Goal: Use online tool/utility: Utilize a website feature to perform a specific function

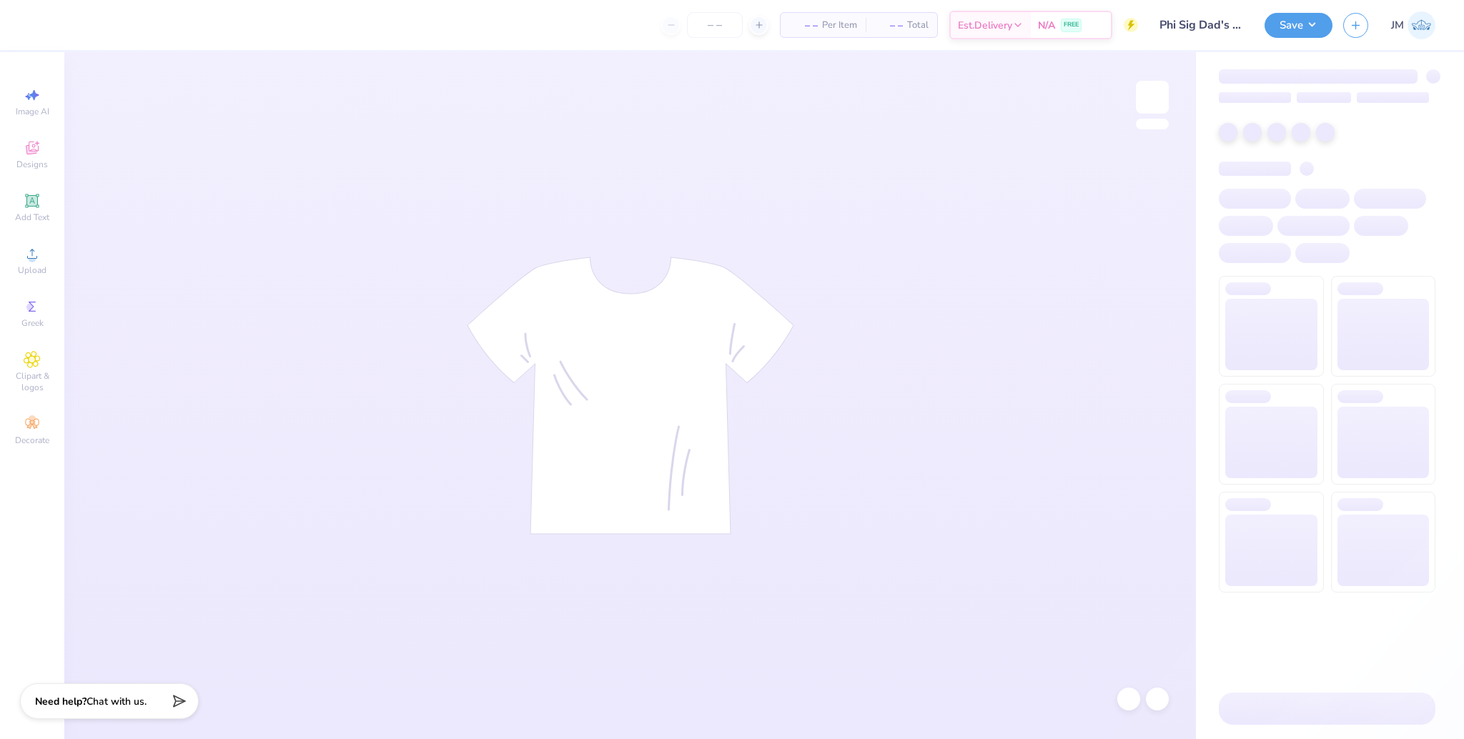
type input "60"
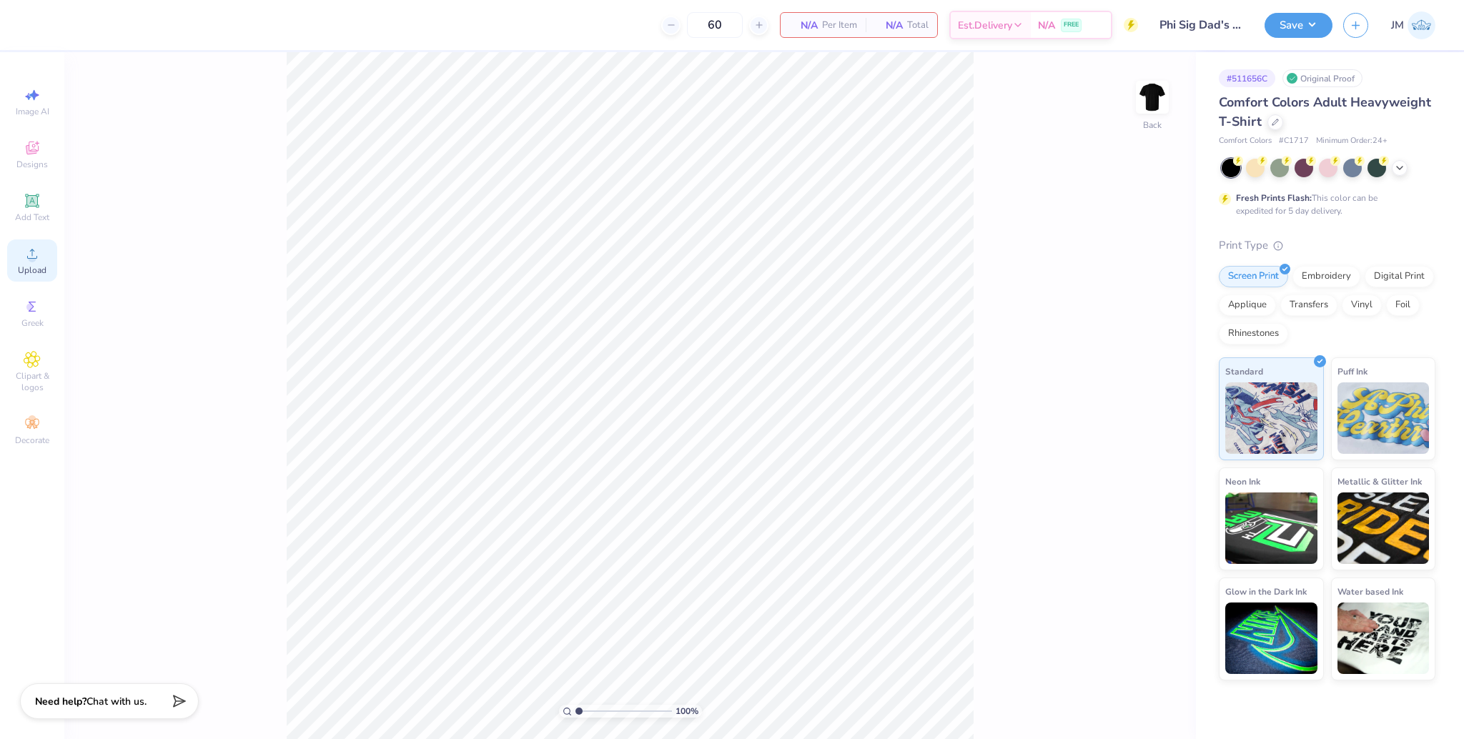
click at [46, 264] on div "Upload" at bounding box center [32, 260] width 50 height 42
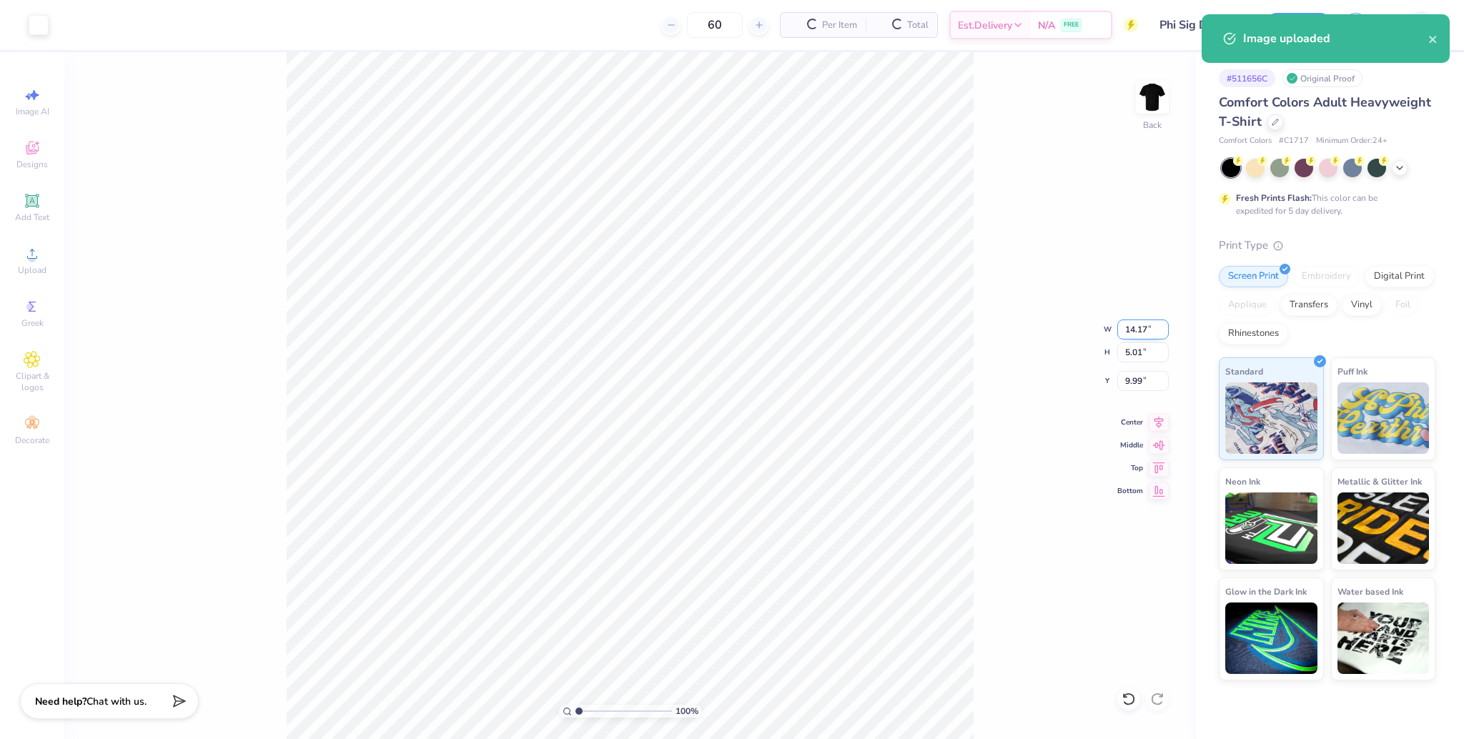
click at [1136, 324] on input "14.17" at bounding box center [1142, 329] width 51 height 20
type input "3.50"
type input "1.24"
type input "11.88"
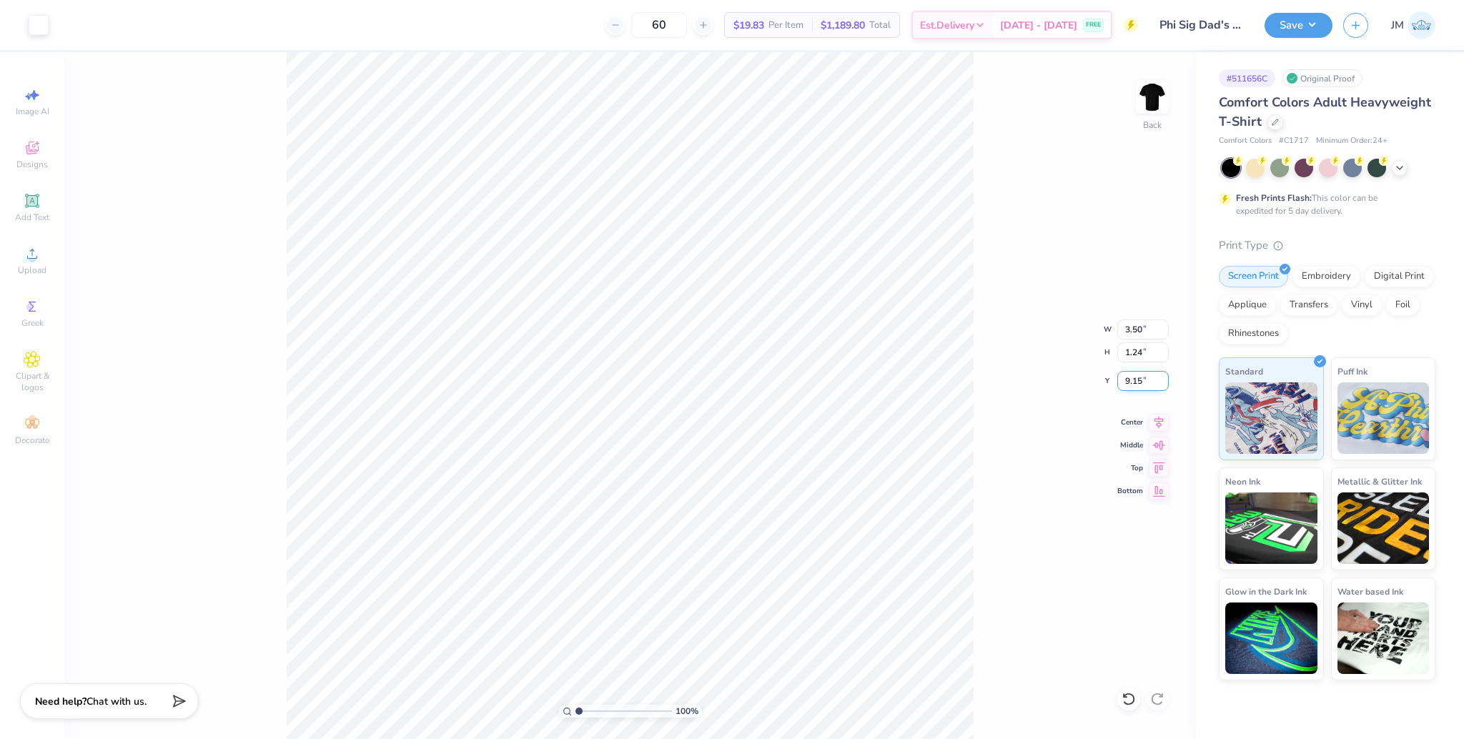
click at [1135, 377] on input "9.15" at bounding box center [1142, 381] width 51 height 20
type input "3.00"
click at [1145, 91] on img at bounding box center [1152, 97] width 57 height 57
click at [37, 269] on span "Upload" at bounding box center [32, 269] width 29 height 11
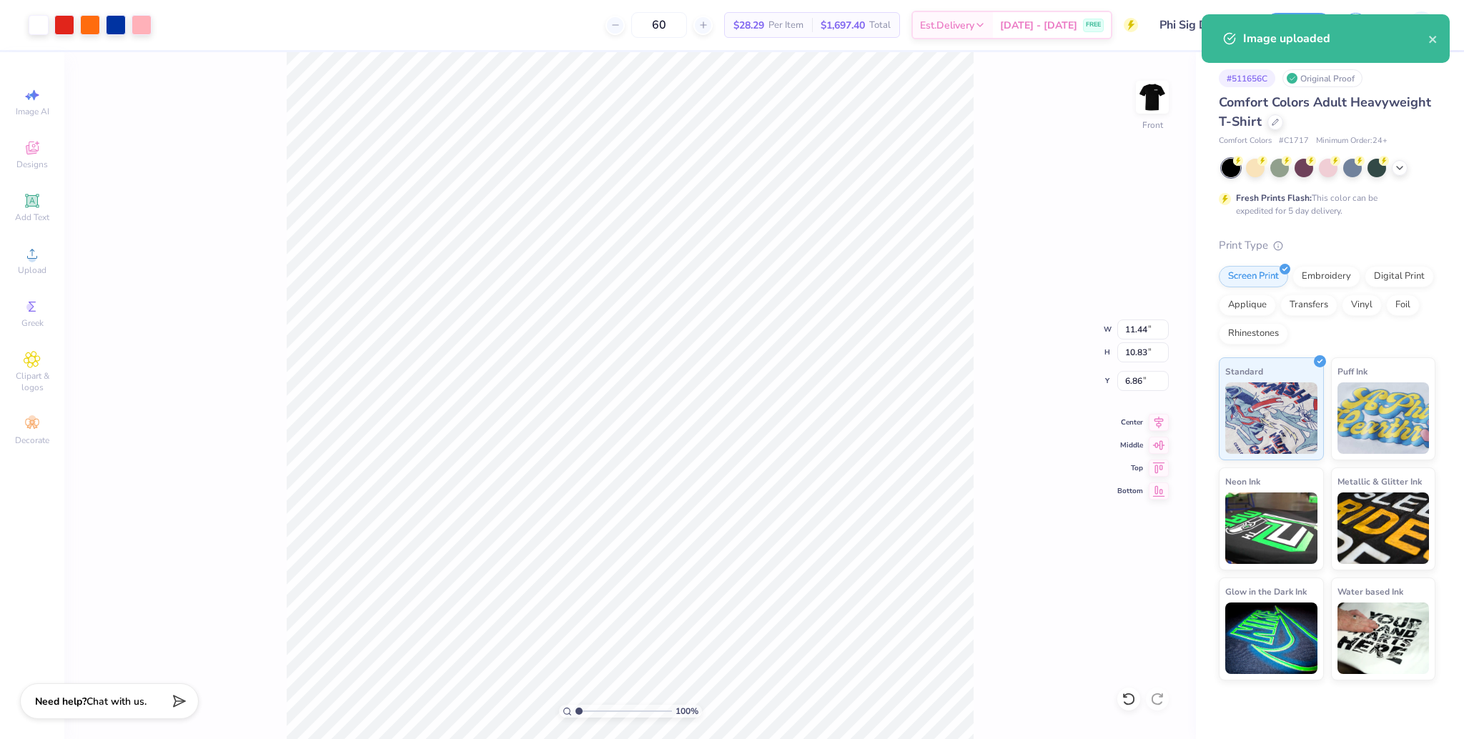
type input "11.44"
type input "10.83"
type input "6.38"
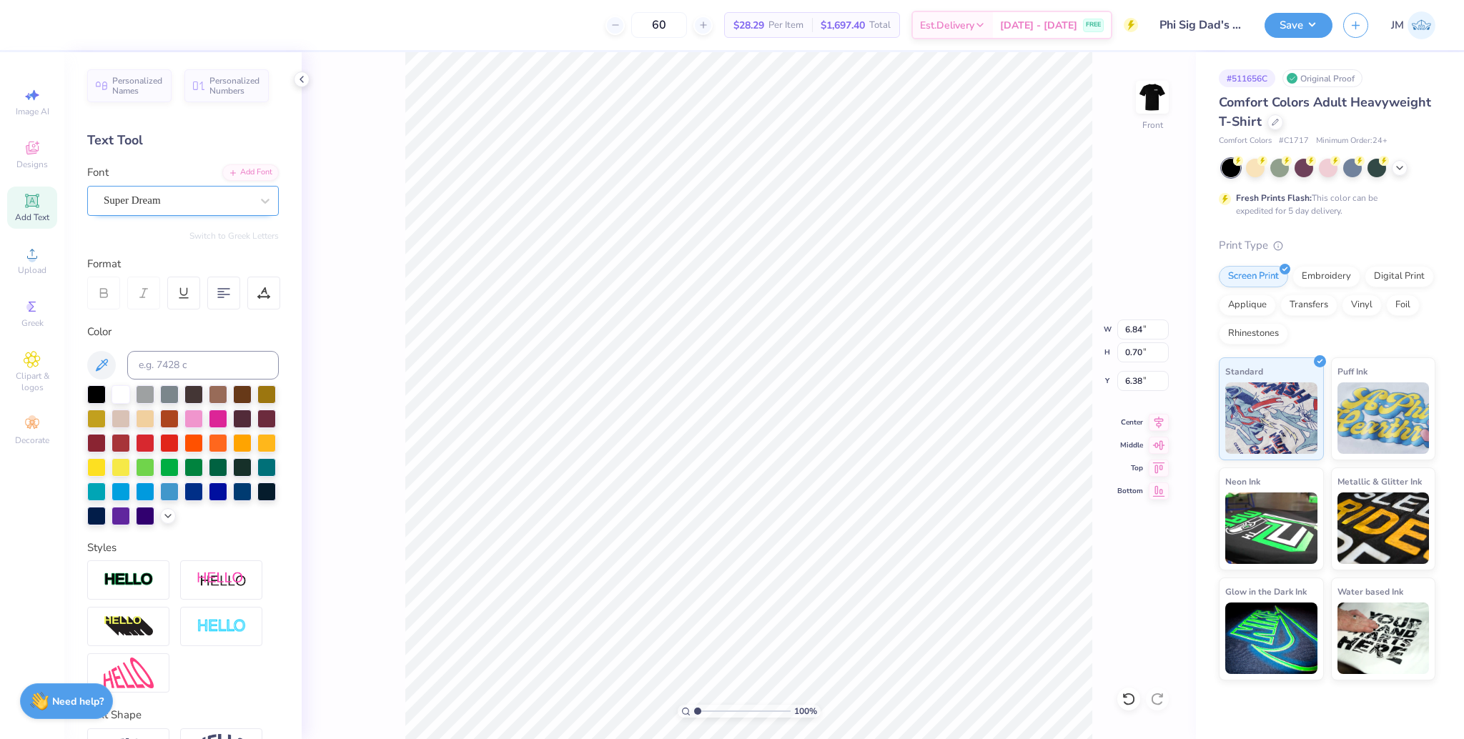
click at [169, 186] on div "Super Dream" at bounding box center [183, 201] width 192 height 30
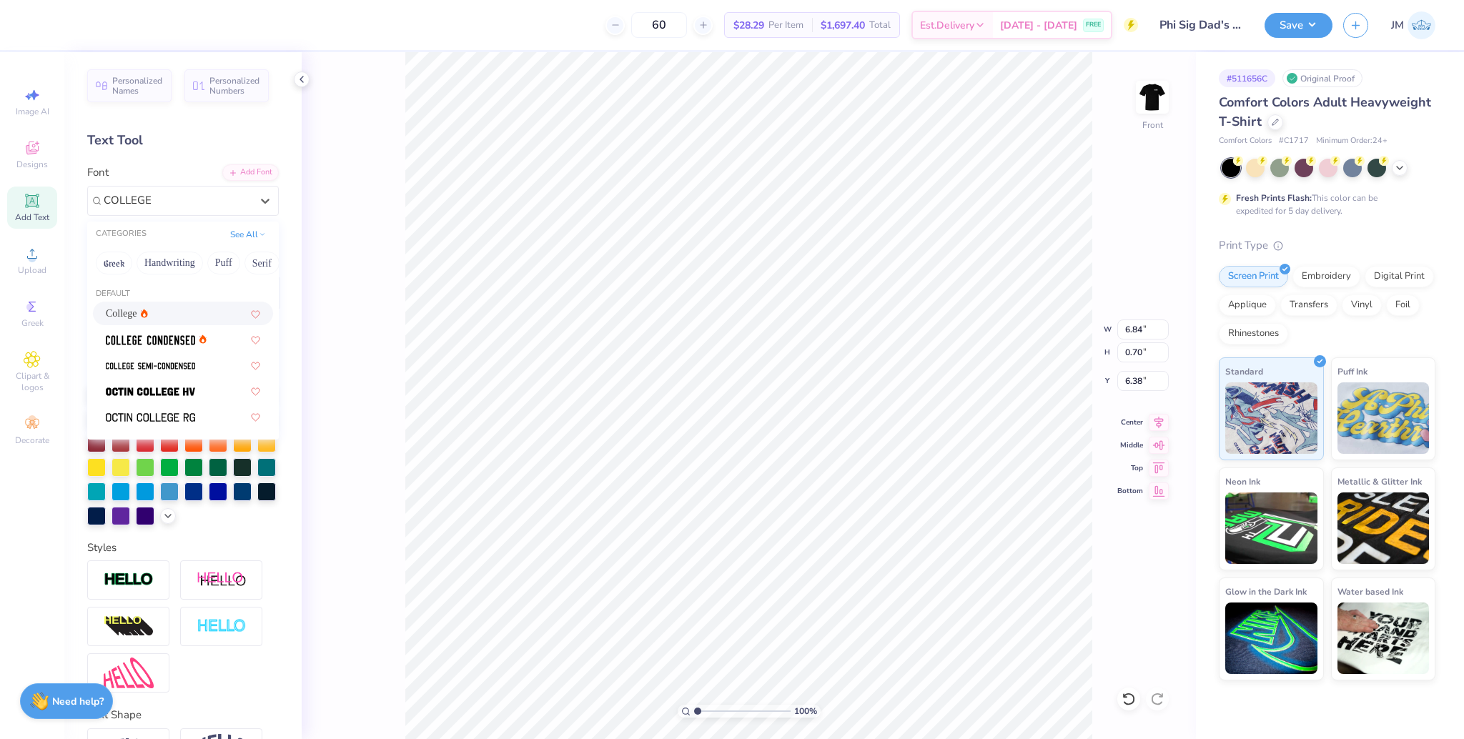
click at [160, 312] on div "College" at bounding box center [183, 313] width 154 height 15
type input "COLLEGE"
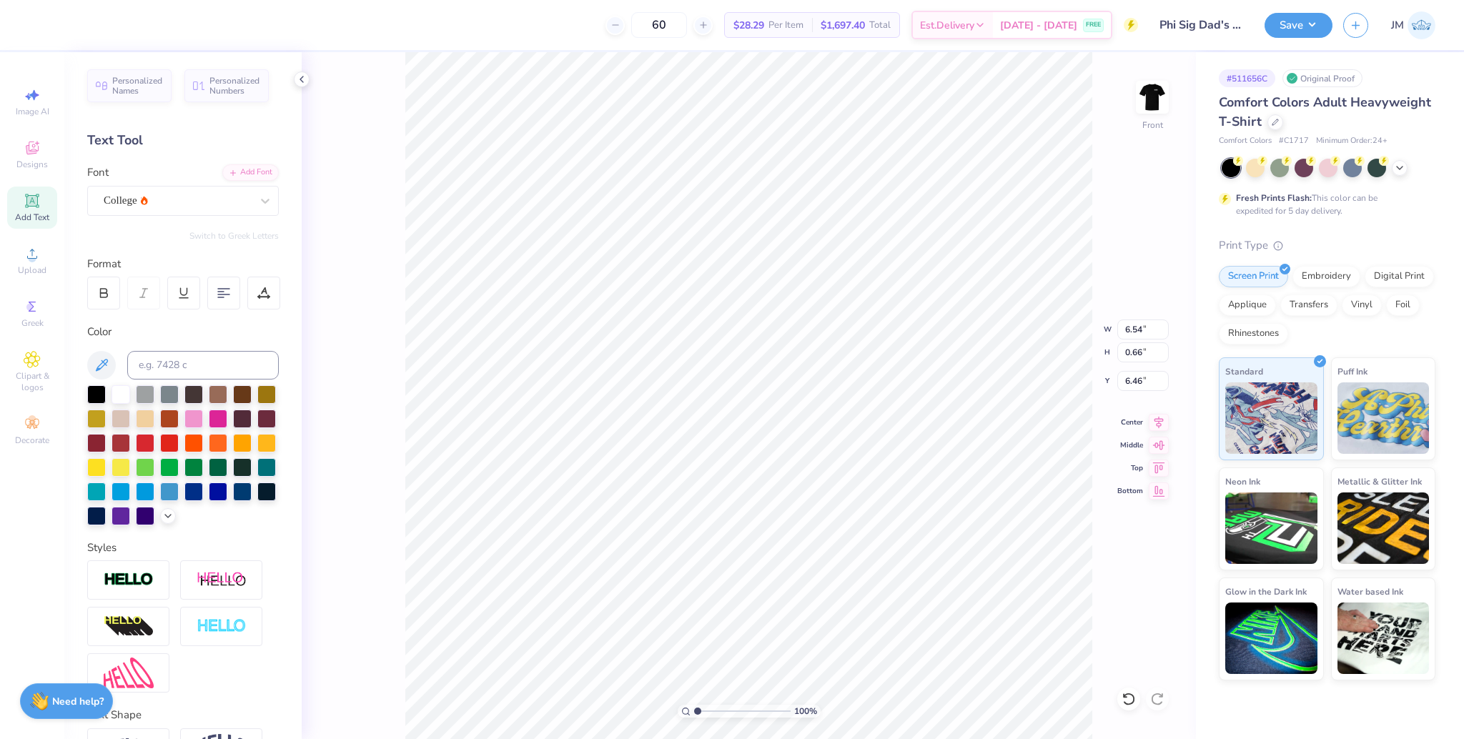
type input "6.54"
type input "0.66"
type input "6.46"
click at [1156, 421] on icon at bounding box center [1159, 420] width 20 height 17
click at [169, 189] on div "Super Dream" at bounding box center [177, 200] width 150 height 22
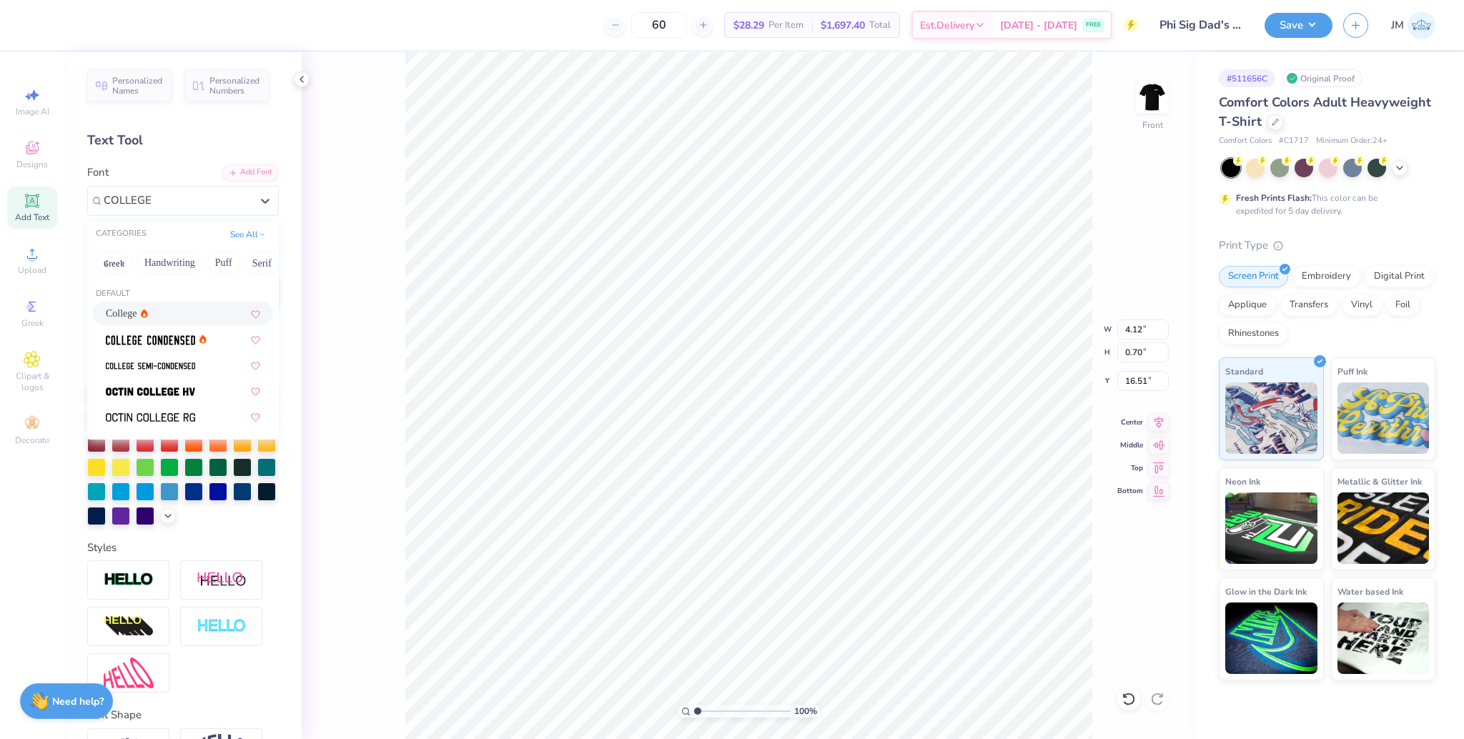
click at [157, 317] on div "College" at bounding box center [183, 313] width 154 height 15
type input "COLLEGE"
type input "4.17"
type input "0.66"
type input "16.59"
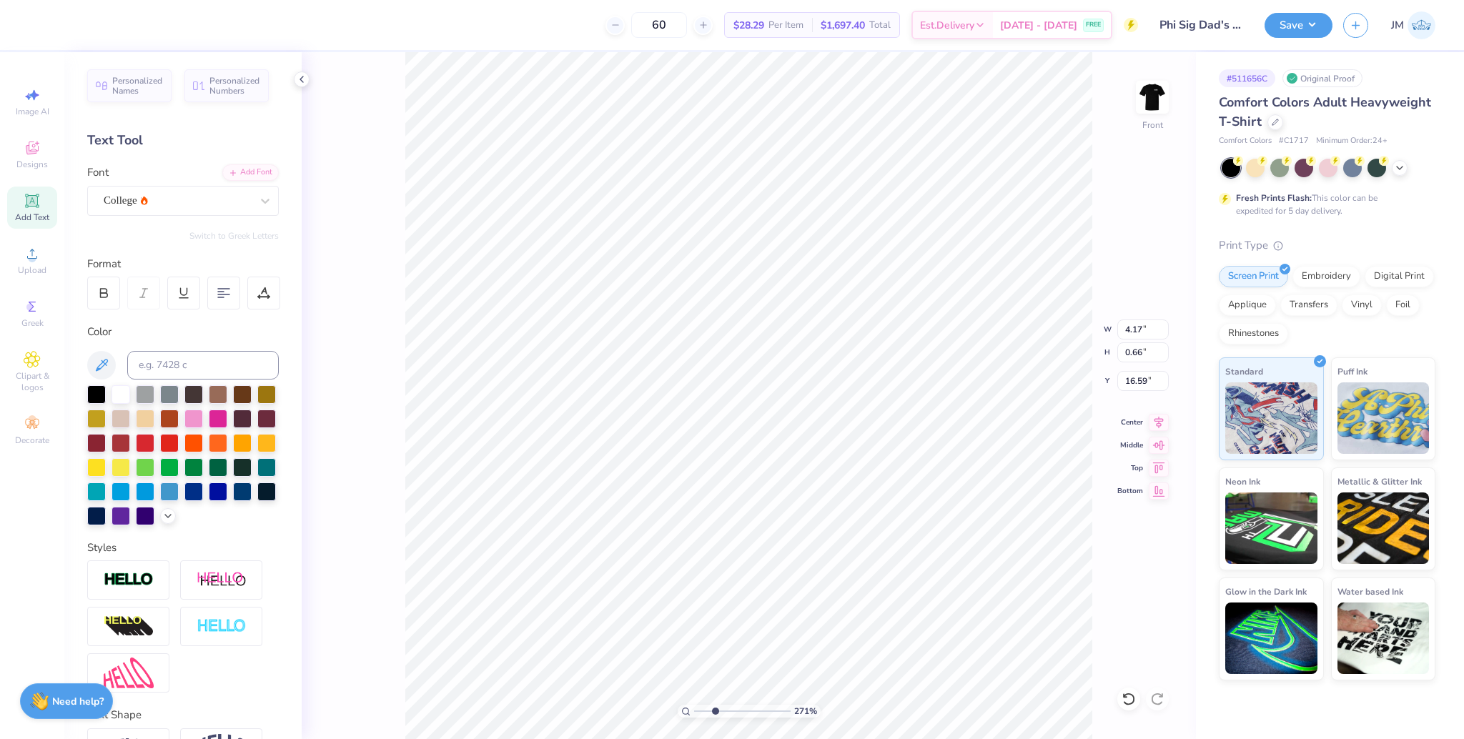
drag, startPoint x: 695, startPoint y: 711, endPoint x: 716, endPoint y: 709, distance: 21.5
click at [715, 710] on input "range" at bounding box center [742, 711] width 96 height 13
drag, startPoint x: 1155, startPoint y: 412, endPoint x: 1161, endPoint y: 419, distance: 8.6
click at [1156, 414] on icon at bounding box center [1159, 420] width 20 height 17
drag, startPoint x: 707, startPoint y: 708, endPoint x: 654, endPoint y: 700, distance: 53.5
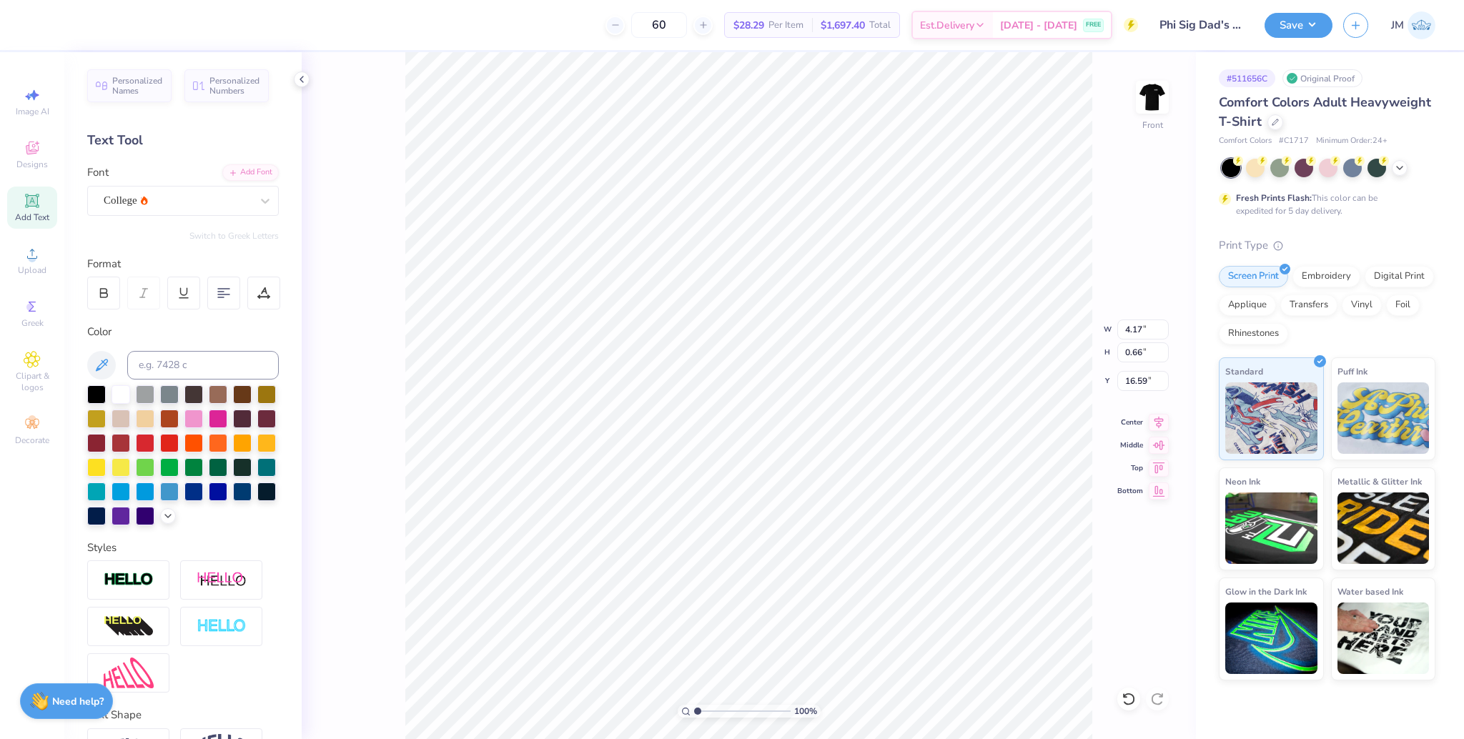
type input "1"
click at [694, 705] on input "range" at bounding box center [742, 711] width 96 height 13
click at [767, 523] on li "Group" at bounding box center [786, 521] width 112 height 28
type input "6.42"
click at [1136, 333] on input "11.44" at bounding box center [1142, 329] width 51 height 20
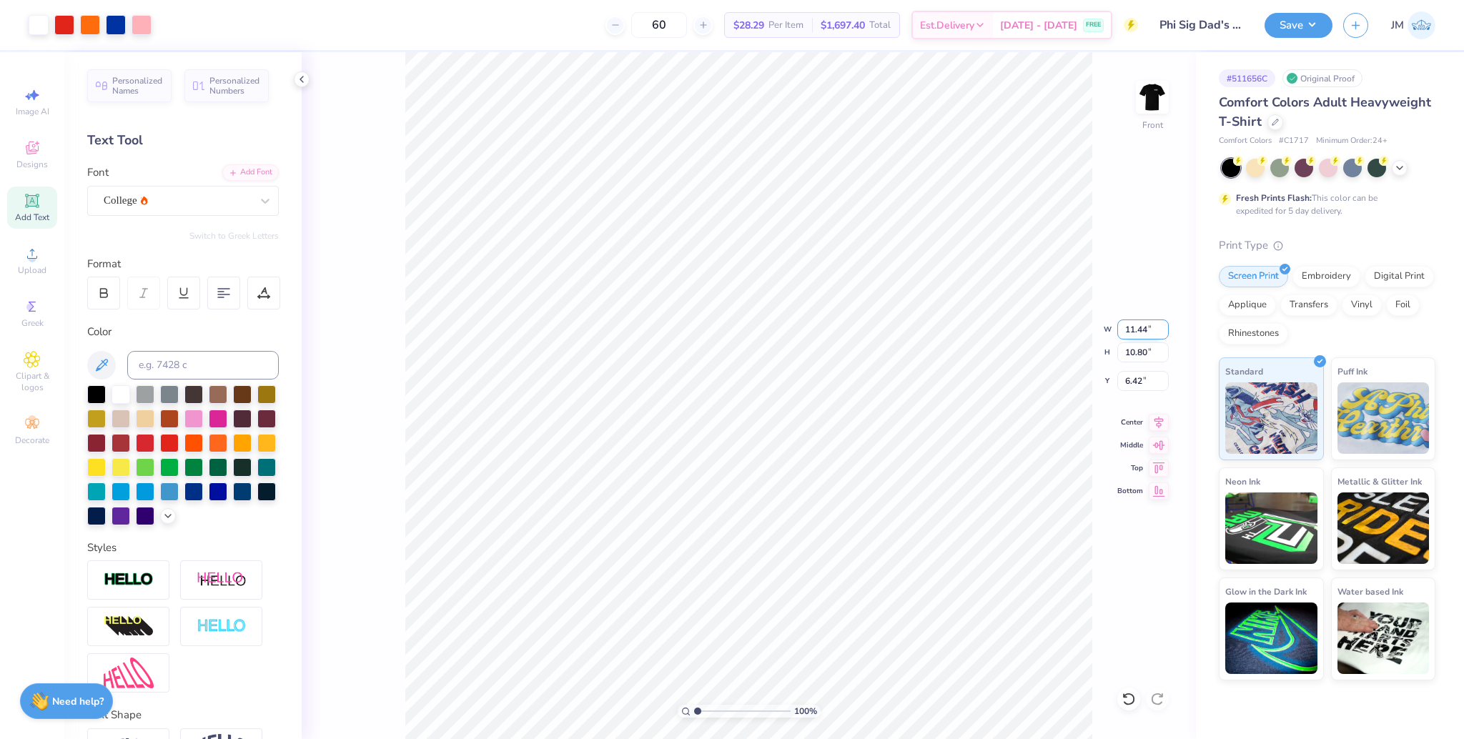
click at [1136, 333] on input "11.44" at bounding box center [1142, 329] width 51 height 20
type input "12.00"
type input "11.33"
click at [1126, 387] on input "6.16" at bounding box center [1142, 381] width 51 height 20
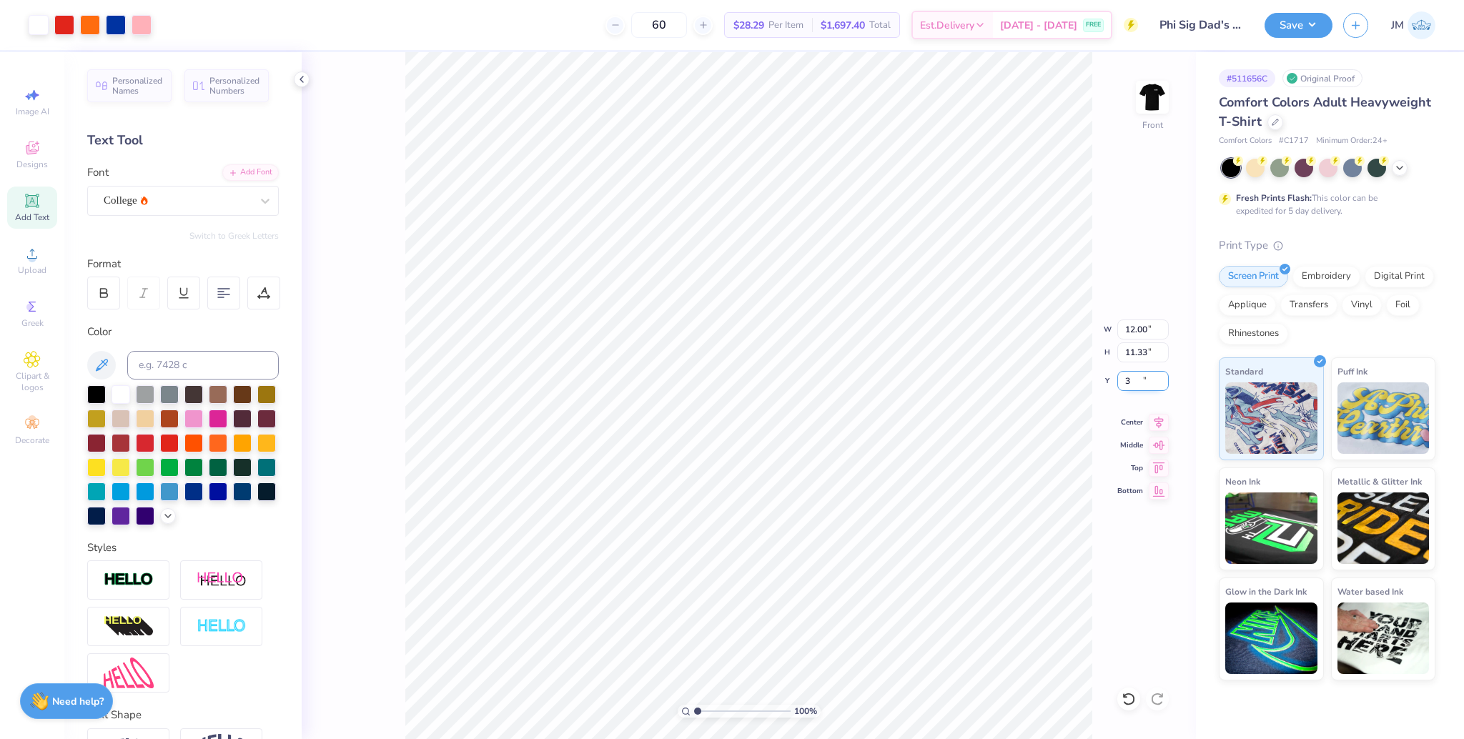
type input "3.00"
click at [1305, 17] on button "Save" at bounding box center [1298, 23] width 68 height 25
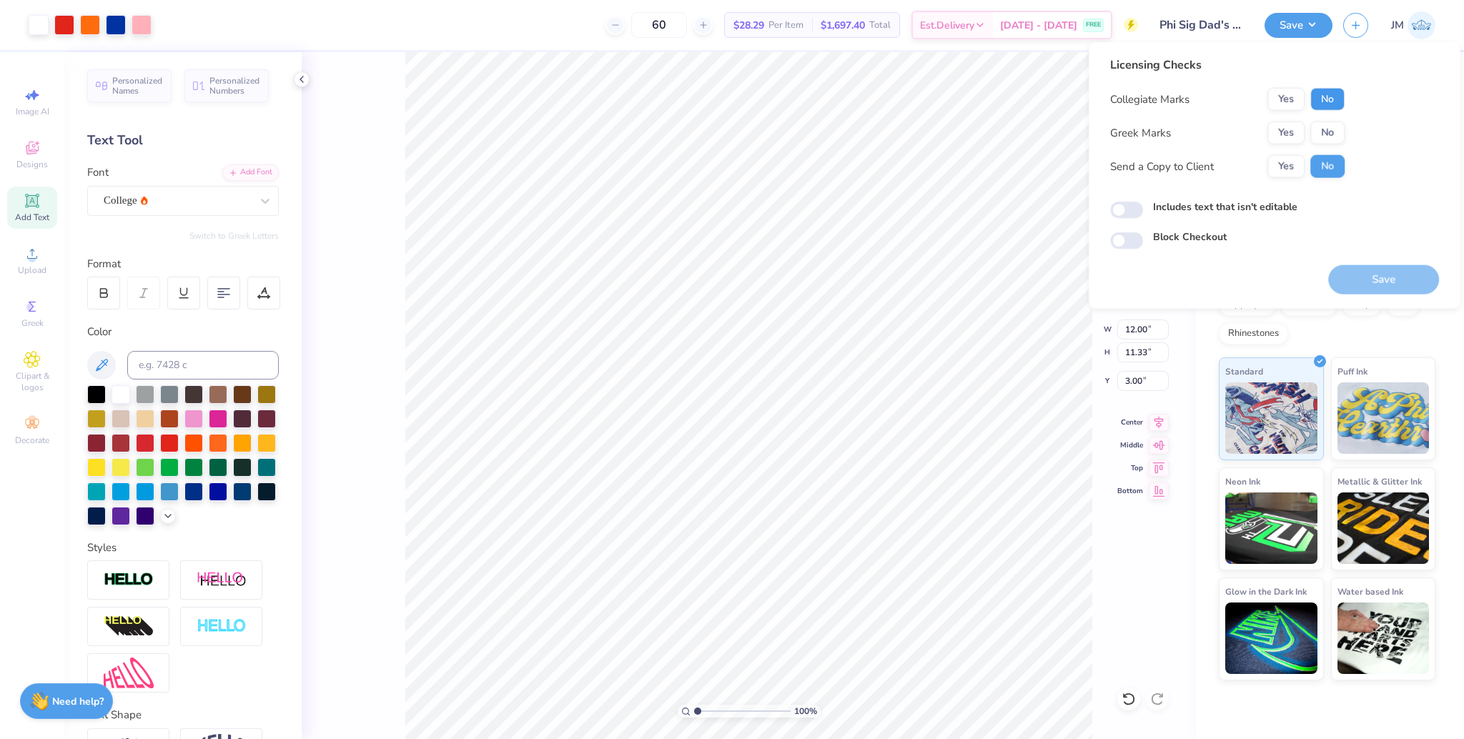
click at [1329, 102] on button "No" at bounding box center [1327, 99] width 34 height 23
click at [1293, 126] on button "Yes" at bounding box center [1285, 132] width 37 height 23
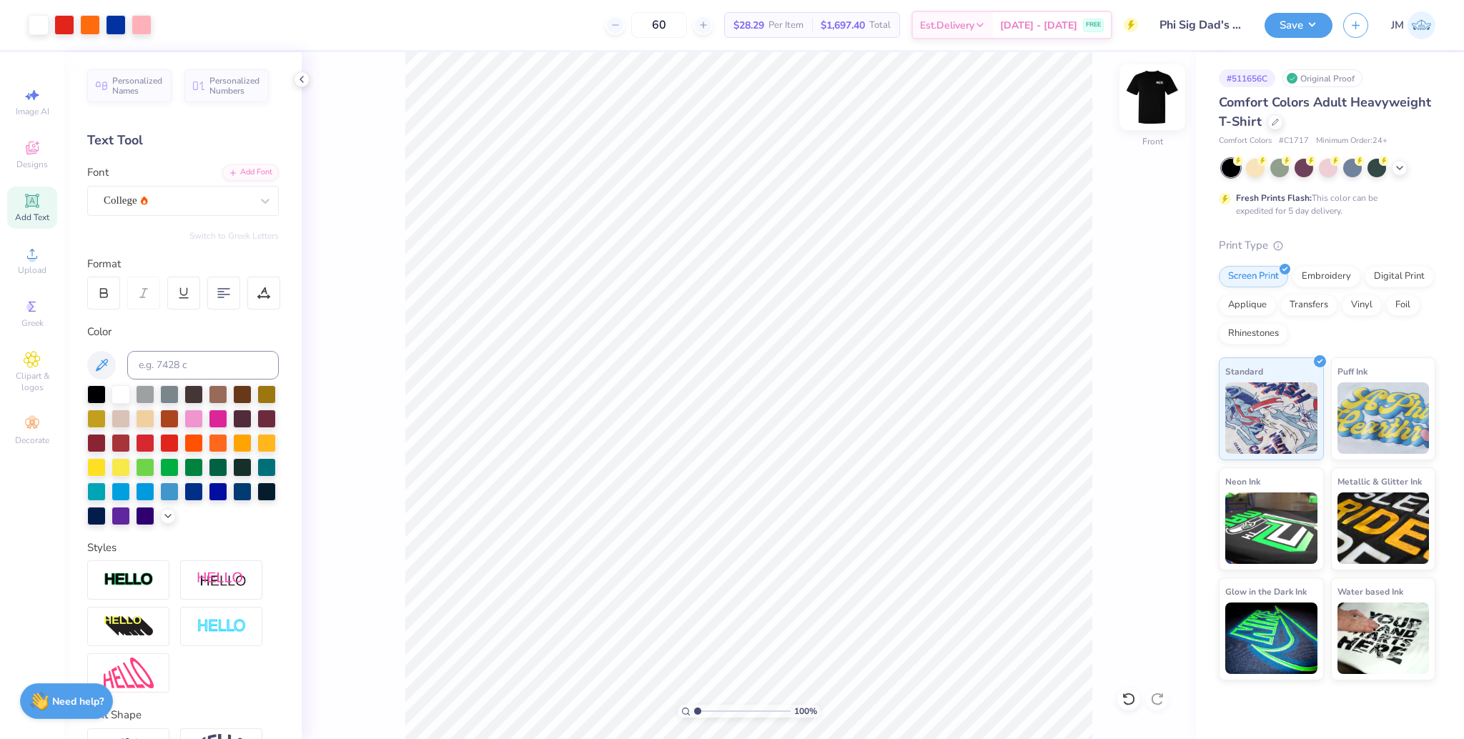
click at [1149, 100] on img at bounding box center [1152, 97] width 57 height 57
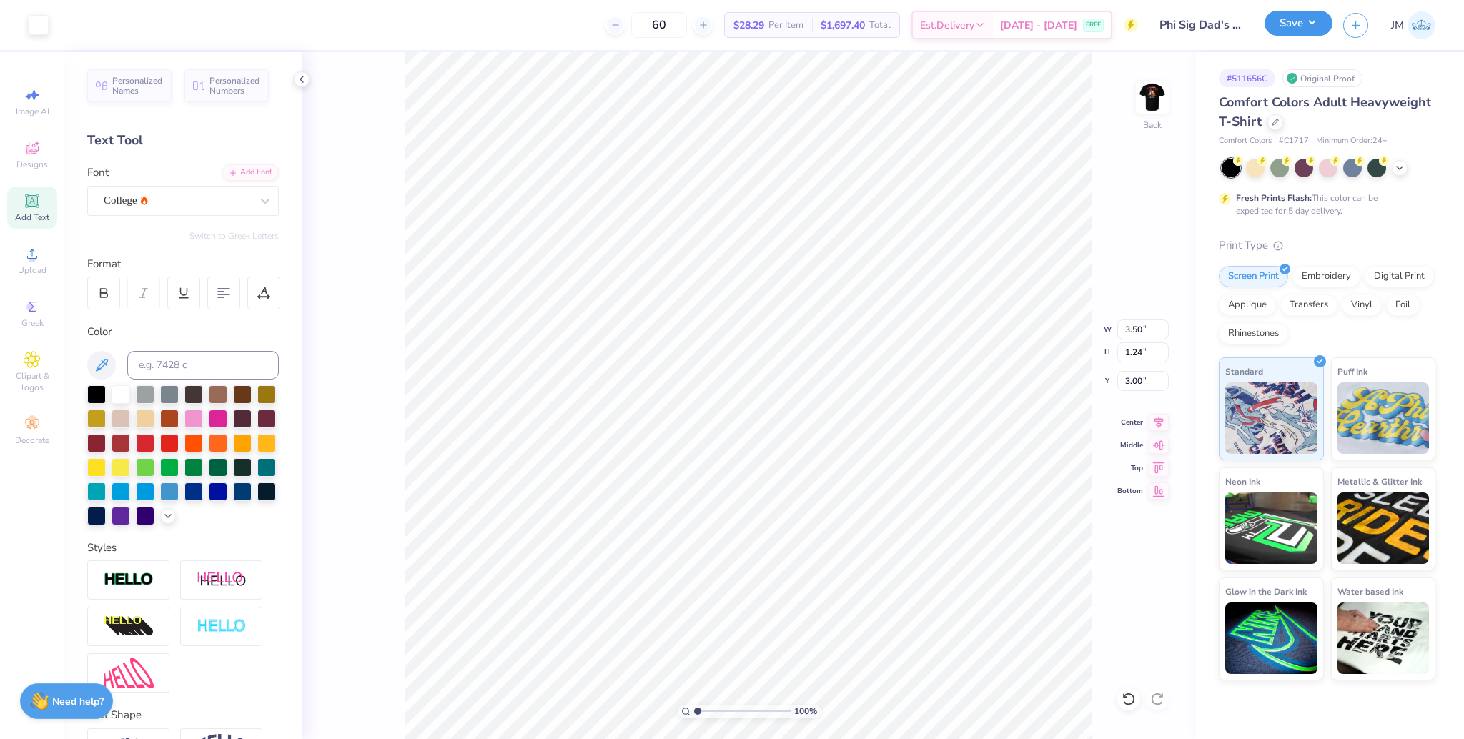
click at [1301, 30] on button "Save" at bounding box center [1298, 23] width 68 height 25
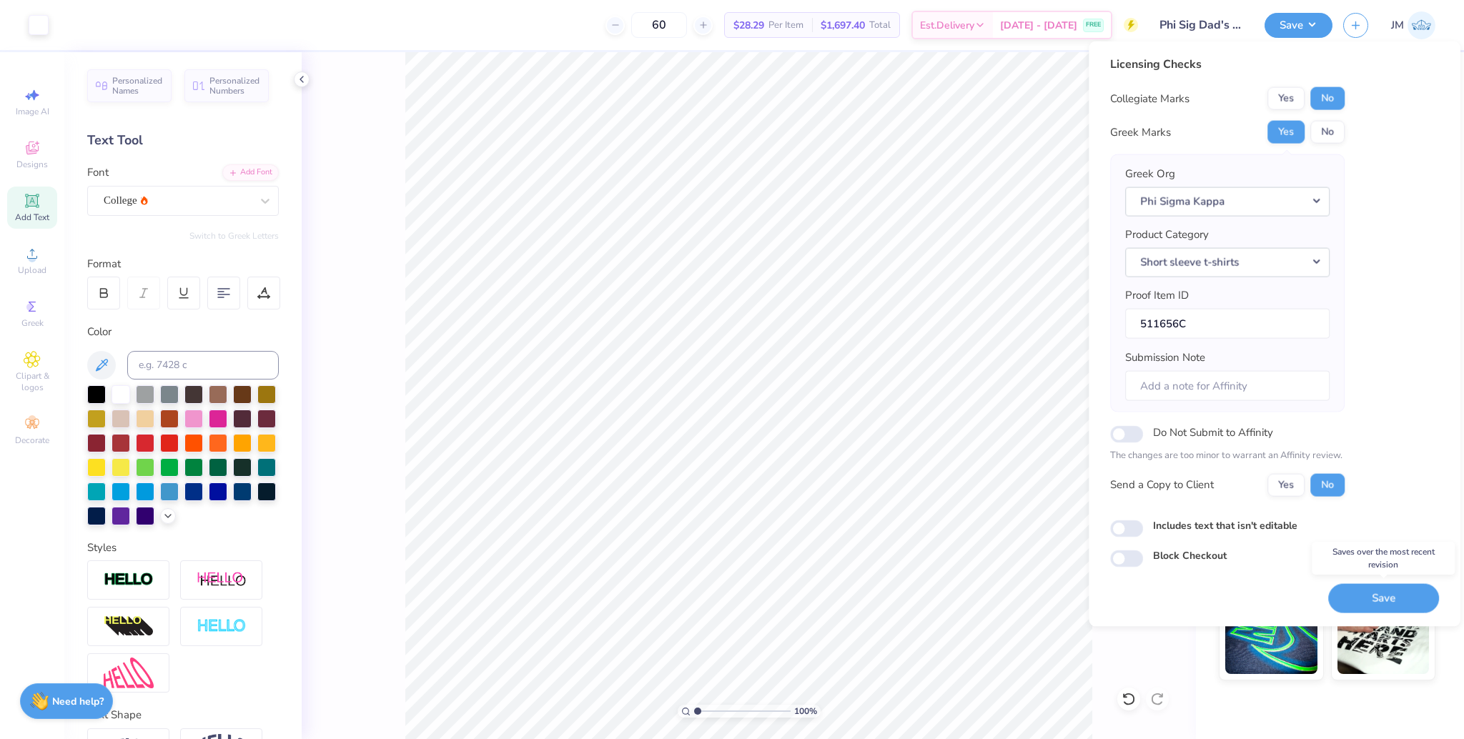
drag, startPoint x: 1378, startPoint y: 605, endPoint x: 1093, endPoint y: 383, distance: 361.0
click at [1378, 604] on button "Save" at bounding box center [1383, 597] width 111 height 29
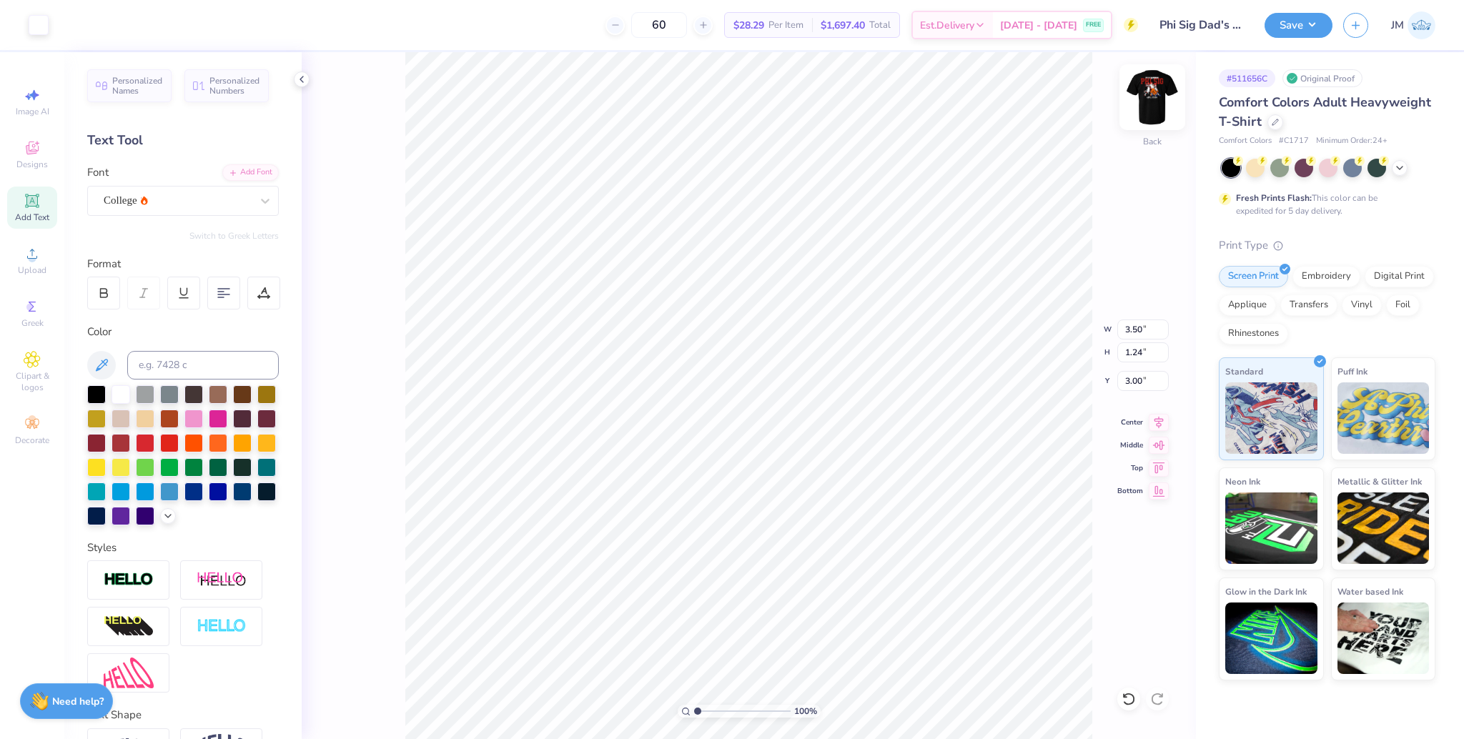
click at [1163, 84] on img at bounding box center [1152, 97] width 57 height 57
click at [1151, 91] on img at bounding box center [1152, 97] width 57 height 57
click at [1161, 119] on img at bounding box center [1152, 97] width 57 height 57
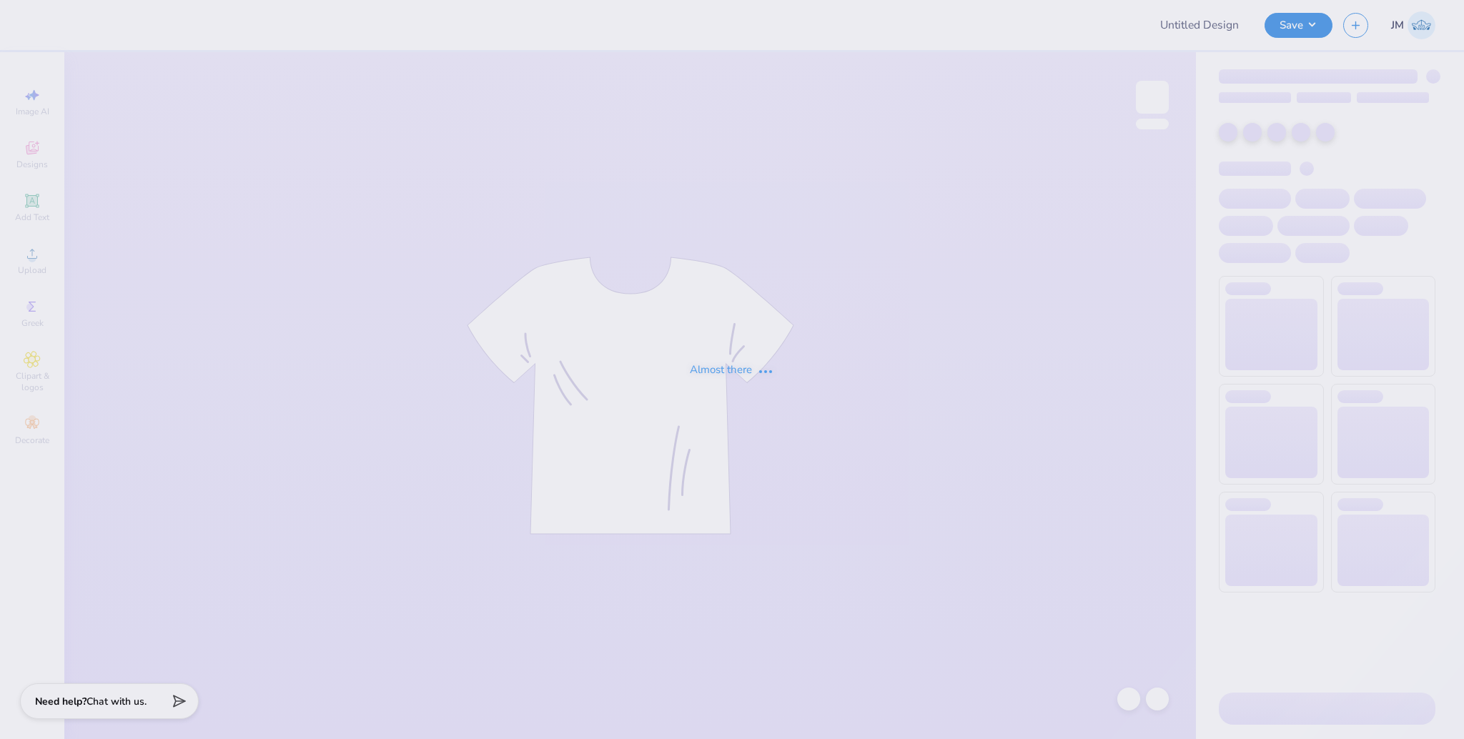
type input "Dphie bid day hoodie"
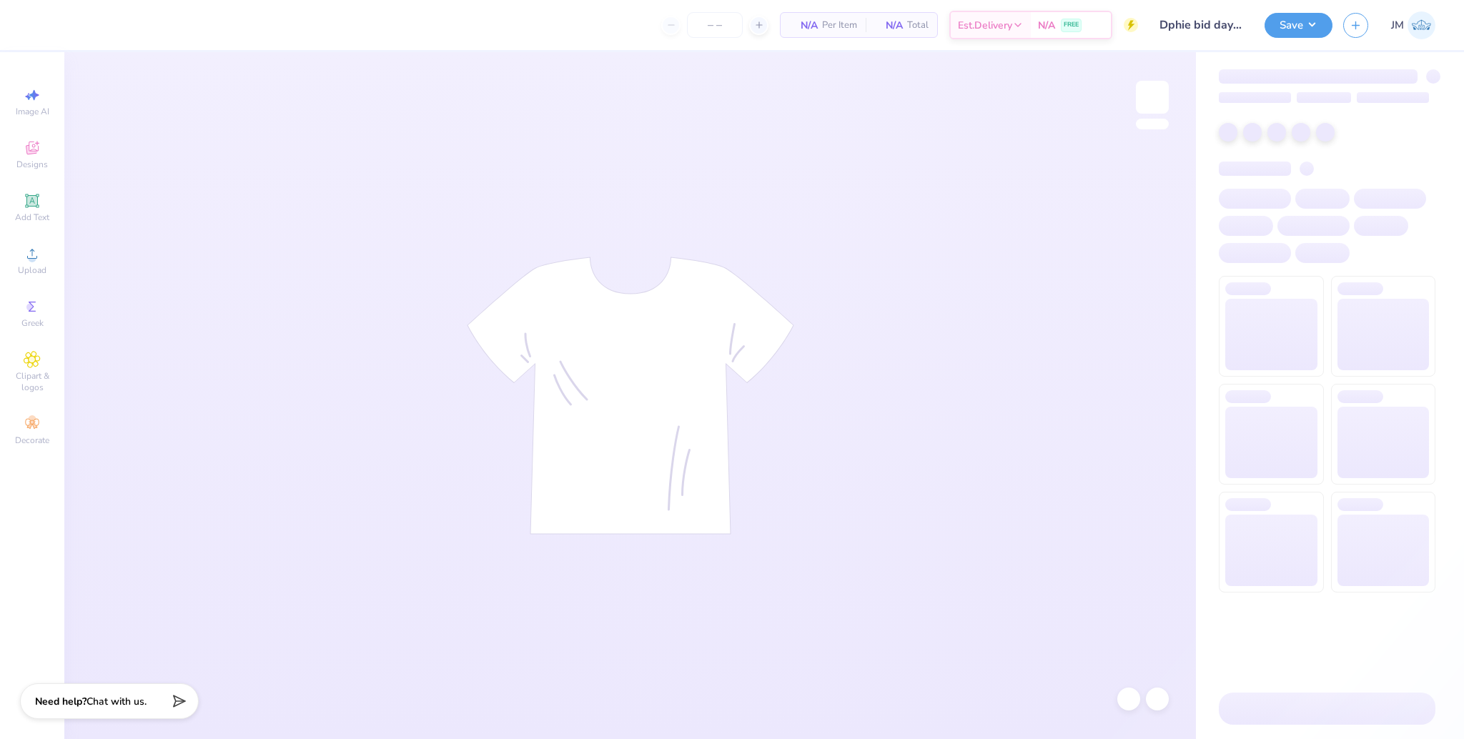
type input "50"
